Goal: Check status: Check status

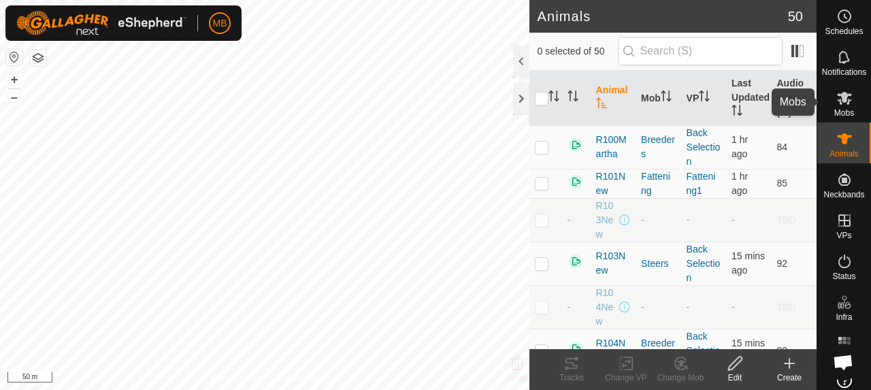
click at [834, 108] on es-mob-svg-icon at bounding box center [844, 98] width 25 height 22
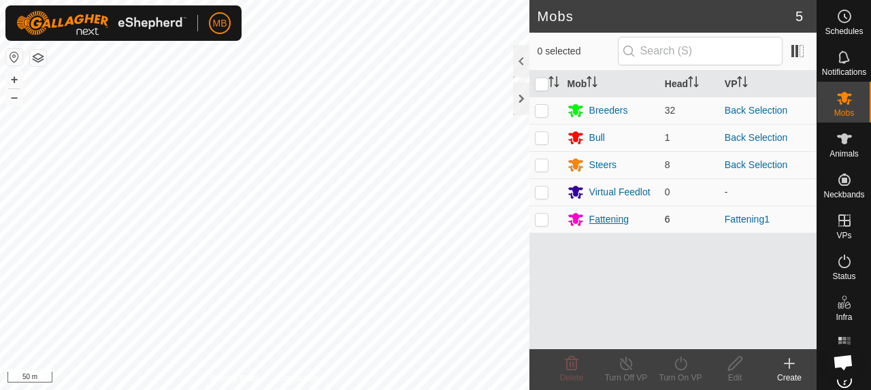
click at [610, 218] on div "Fattening" at bounding box center [608, 219] width 39 height 14
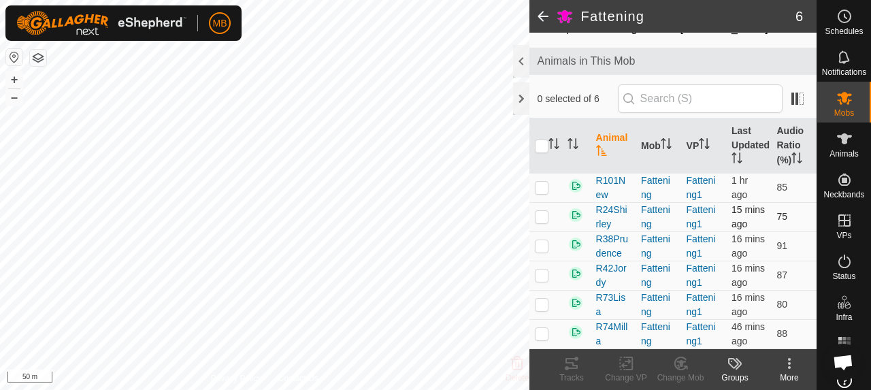
scroll to position [127, 0]
click at [745, 118] on th "Last Updated" at bounding box center [748, 145] width 45 height 55
click at [542, 182] on p-checkbox at bounding box center [542, 187] width 14 height 11
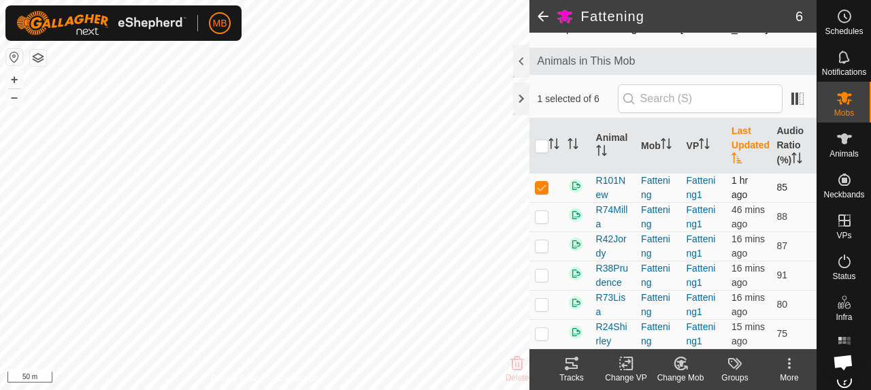
click at [540, 182] on p-checkbox at bounding box center [542, 187] width 14 height 11
checkbox input "false"
